Goal: Navigation & Orientation: Find specific page/section

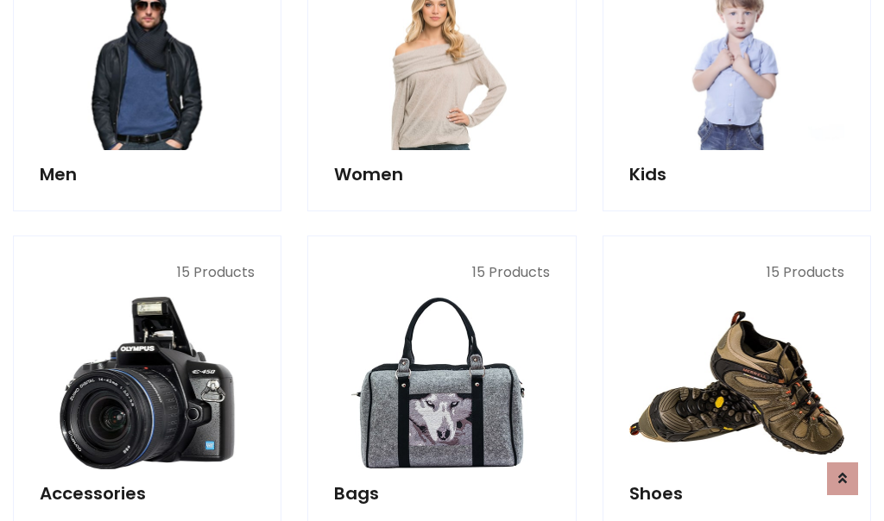
scroll to position [577, 0]
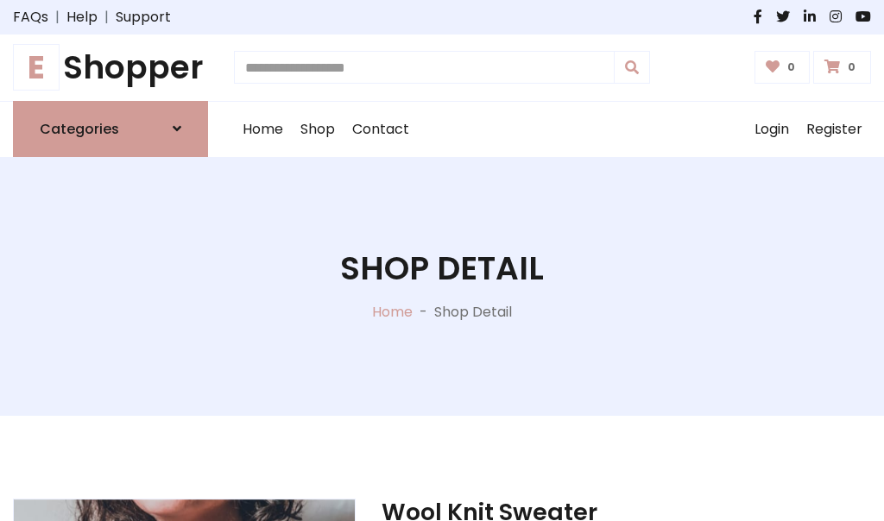
click at [110, 67] on h1 "E Shopper" at bounding box center [110, 67] width 195 height 39
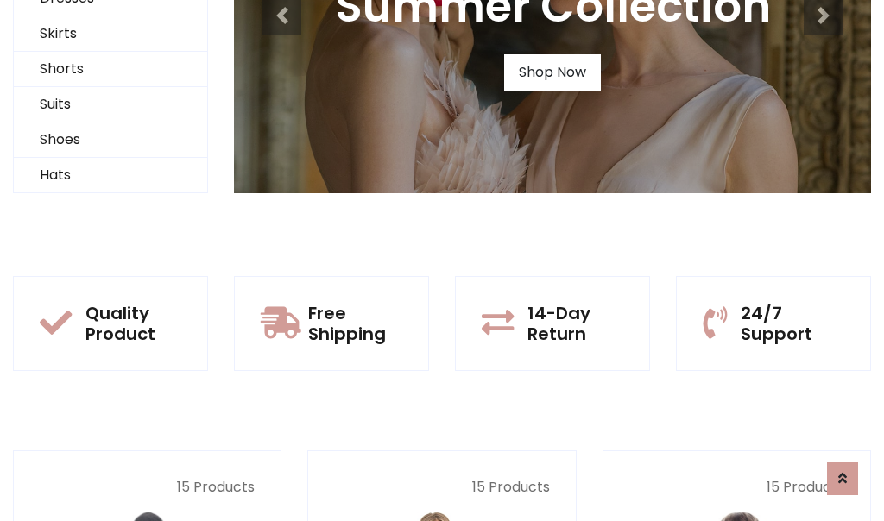
scroll to position [167, 0]
